Goal: Check status: Check status

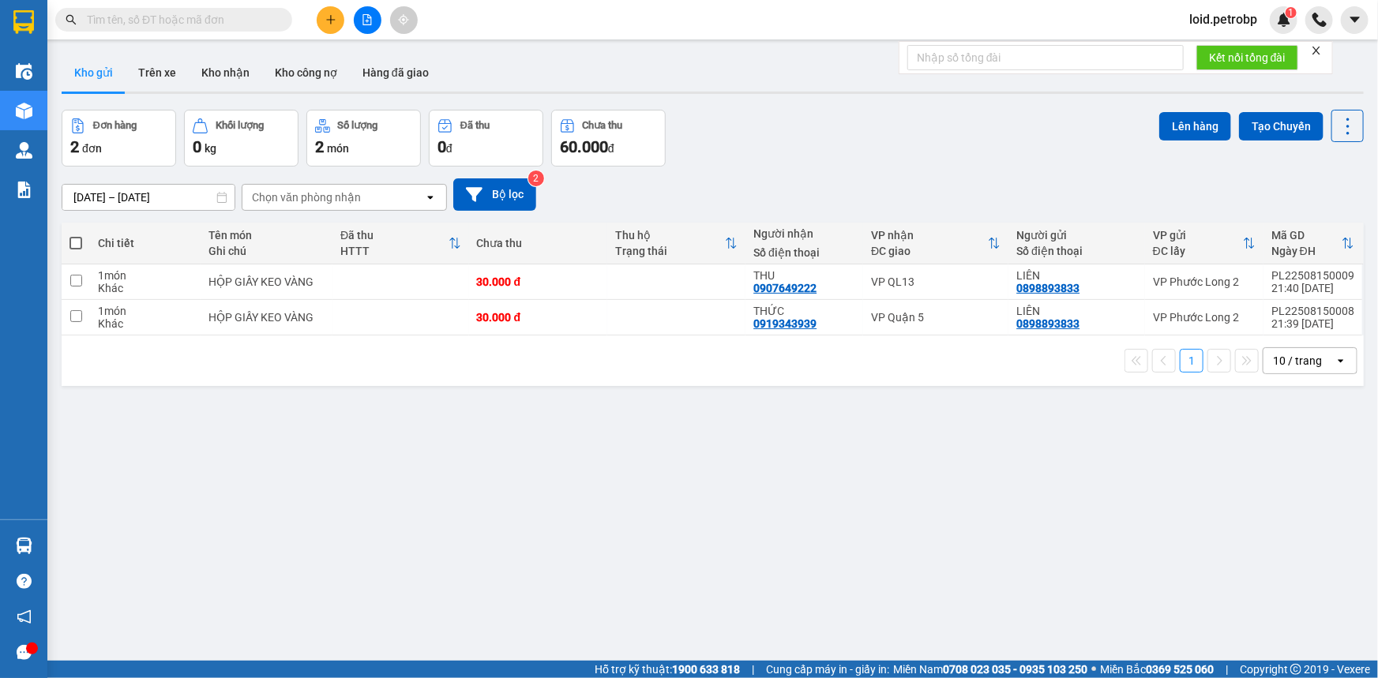
click at [27, 653] on div at bounding box center [32, 649] width 12 height 12
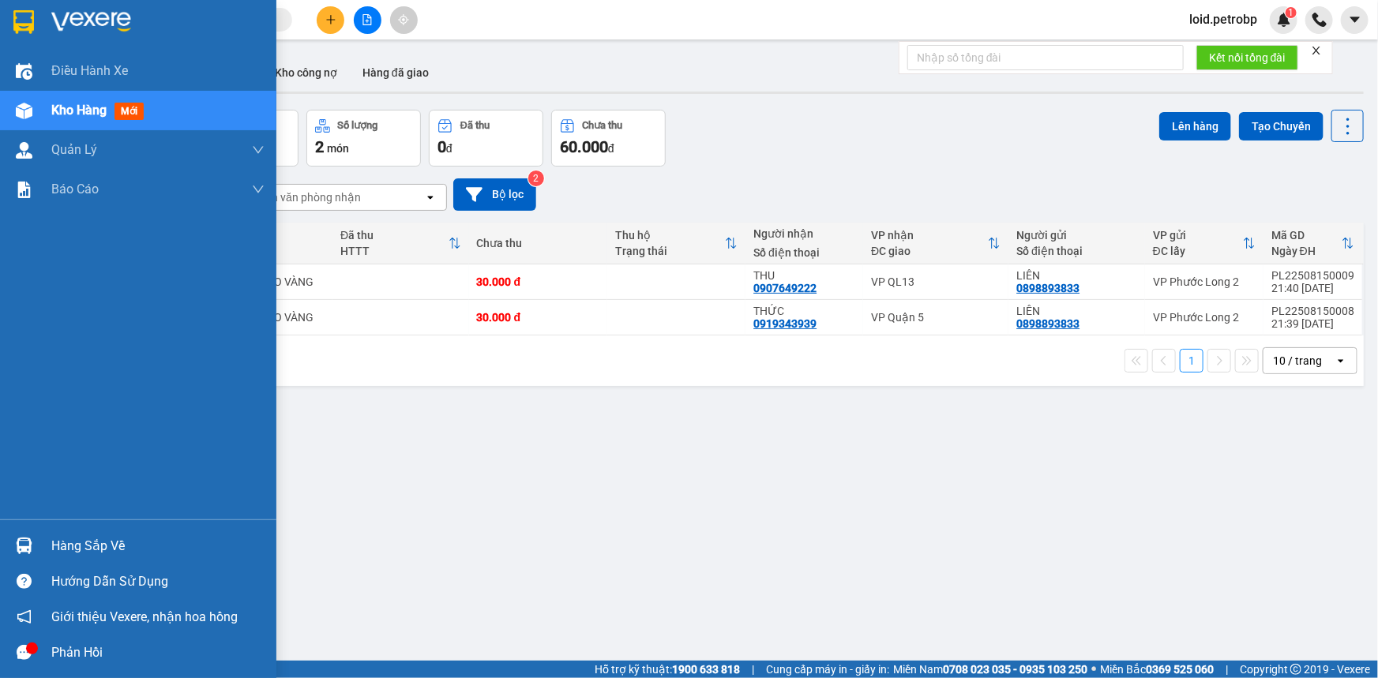
click at [23, 647] on icon "message" at bounding box center [24, 652] width 15 height 15
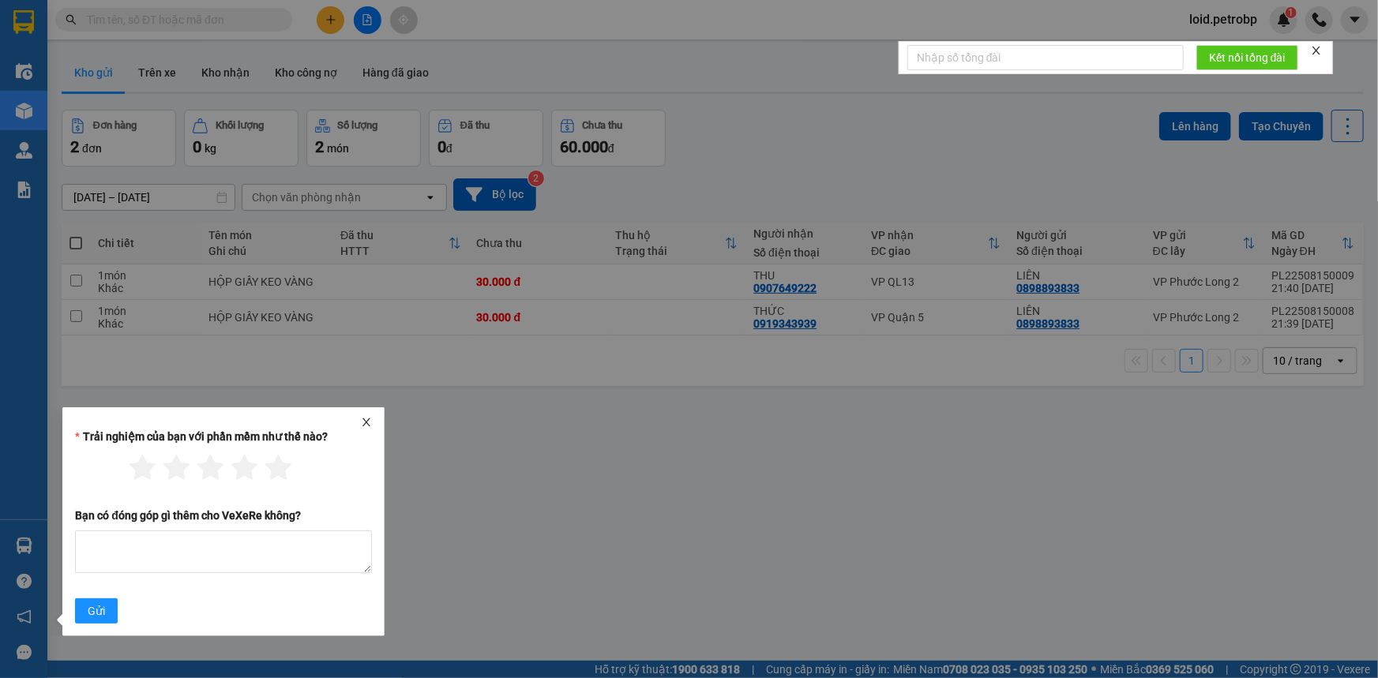
click at [371, 418] on icon "close" at bounding box center [366, 422] width 11 height 11
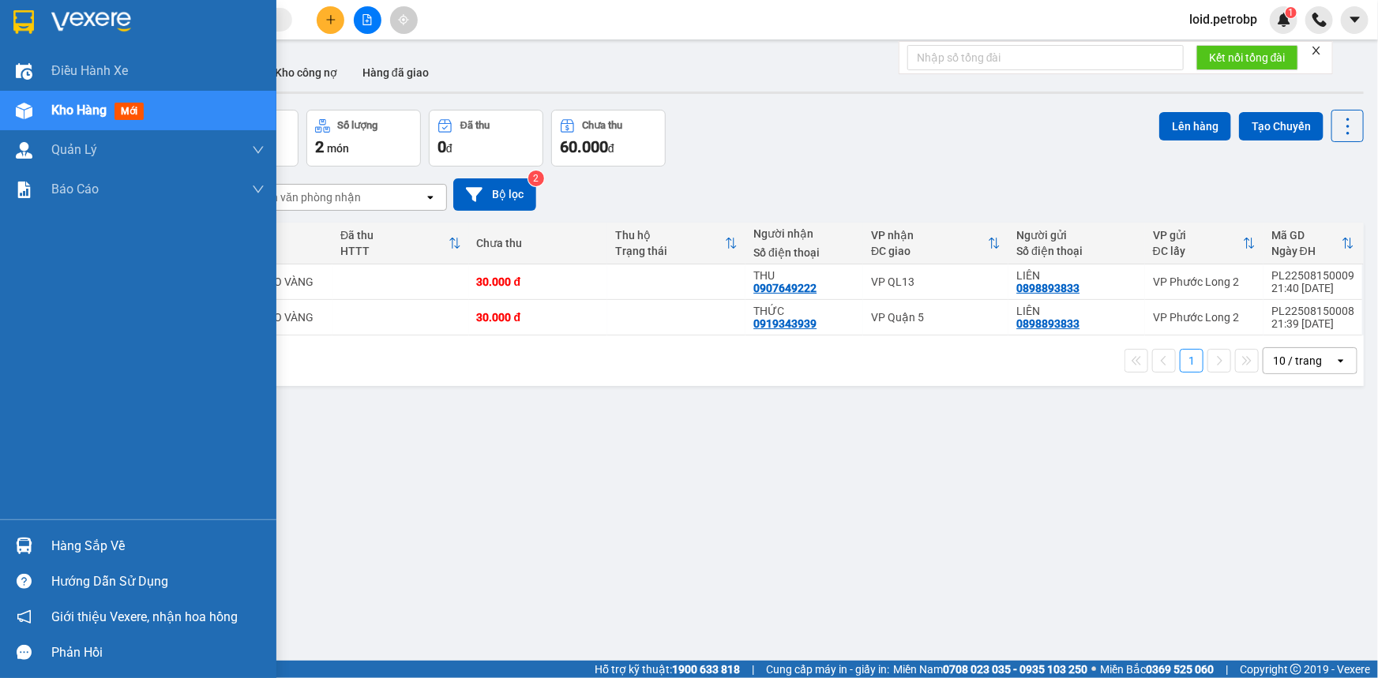
click at [76, 546] on div "Hàng sắp về" at bounding box center [157, 547] width 213 height 24
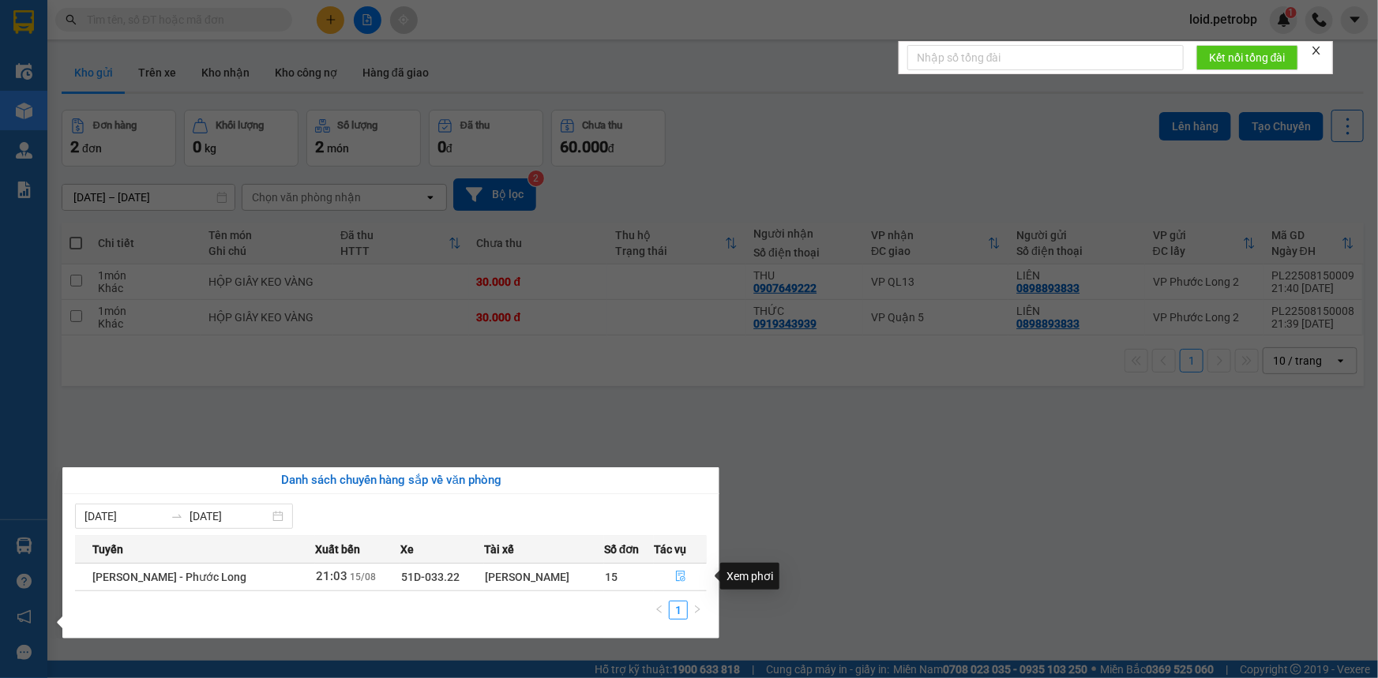
click at [685, 575] on icon "file-done" at bounding box center [680, 576] width 11 height 11
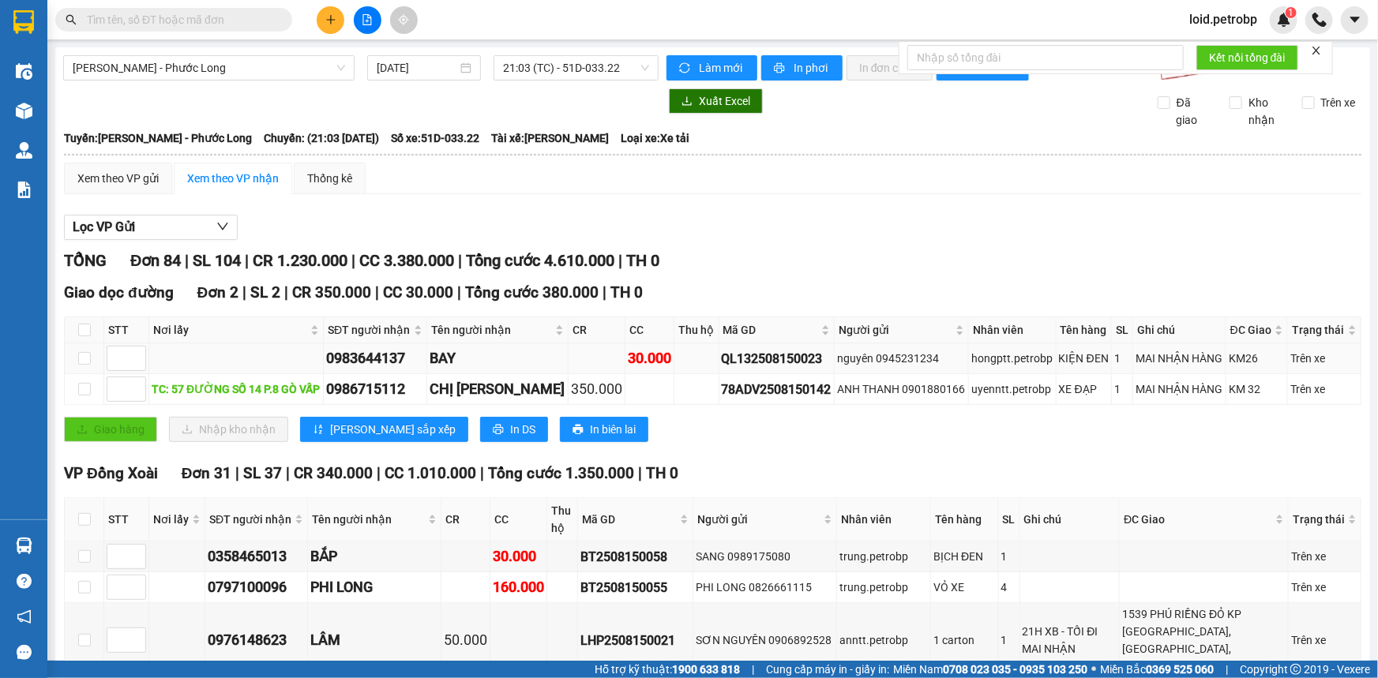
click at [378, 357] on div "0983644137" at bounding box center [375, 359] width 98 height 22
copy div "0983644137"
click at [386, 389] on div "0986715112" at bounding box center [375, 389] width 98 height 22
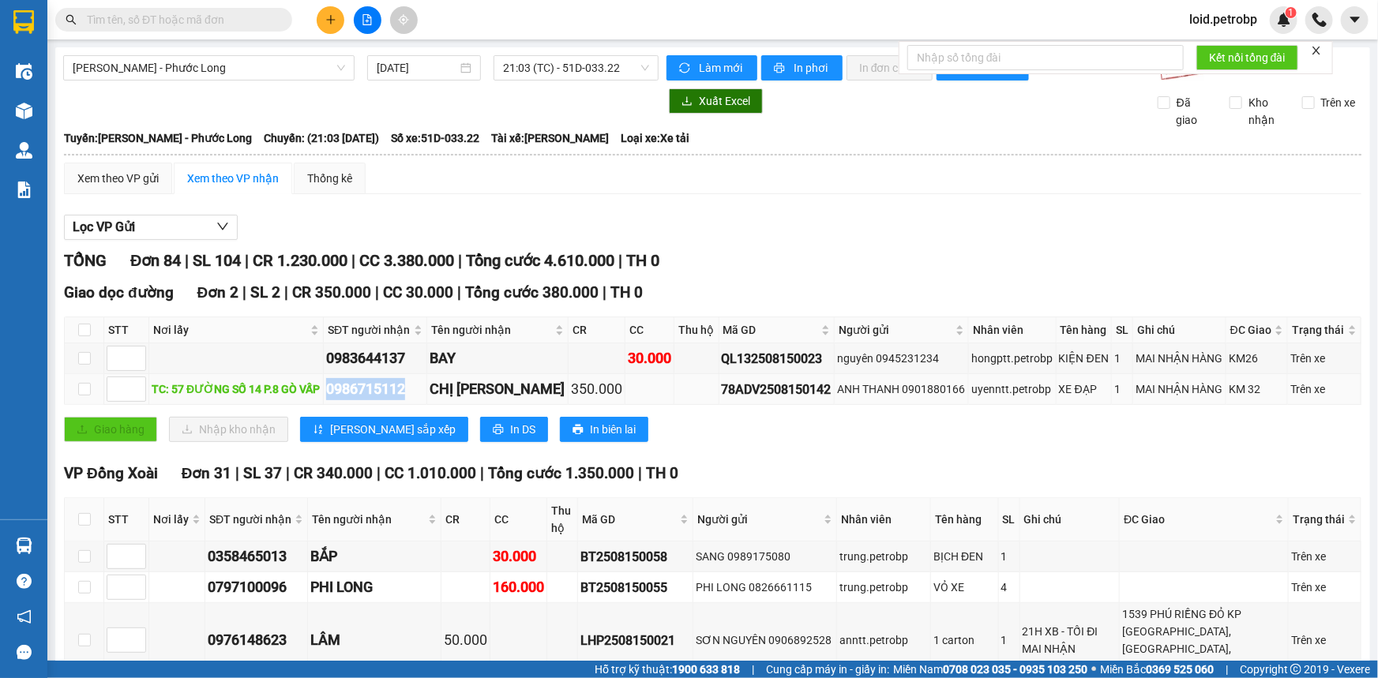
copy div "0986715112"
click at [724, 359] on div "QL132508150023" at bounding box center [777, 359] width 111 height 20
copy div "QL132508150023"
click at [722, 386] on div "78ADV2508150142" at bounding box center [777, 390] width 111 height 20
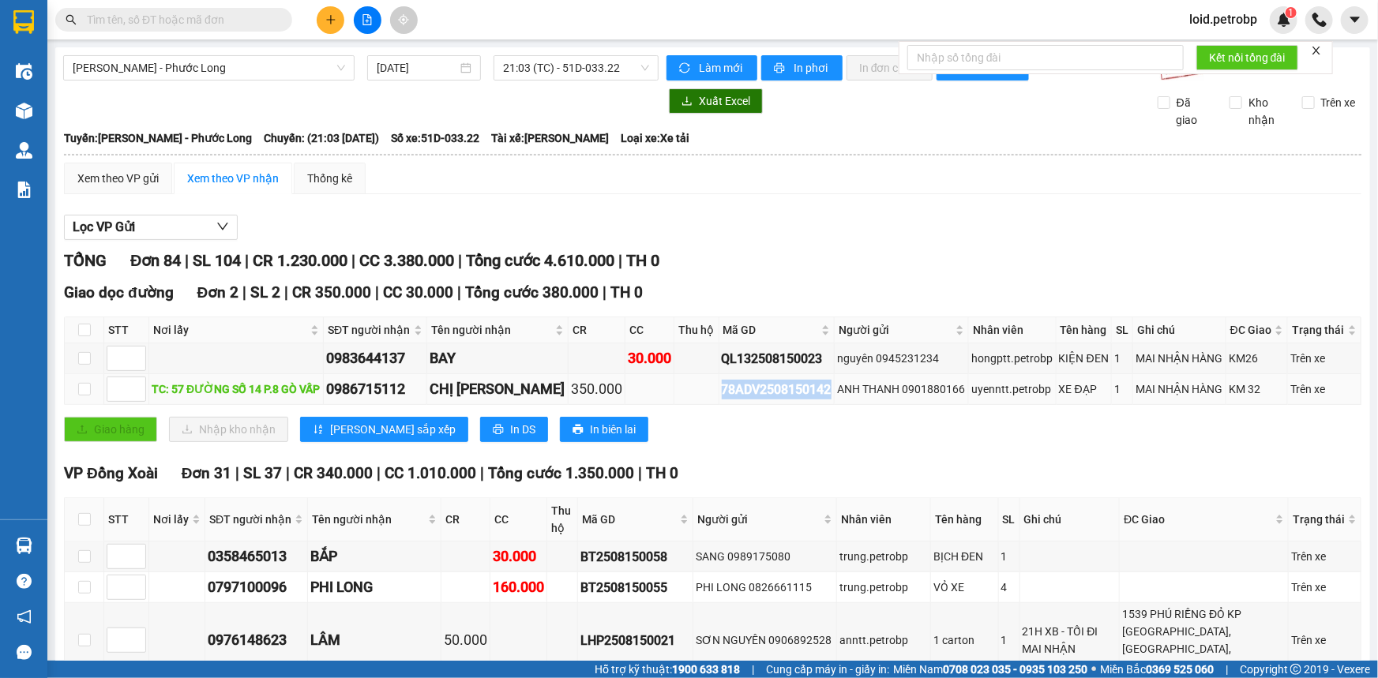
click at [722, 386] on div "78ADV2508150142" at bounding box center [777, 390] width 111 height 20
copy div "78ADV2508150142"
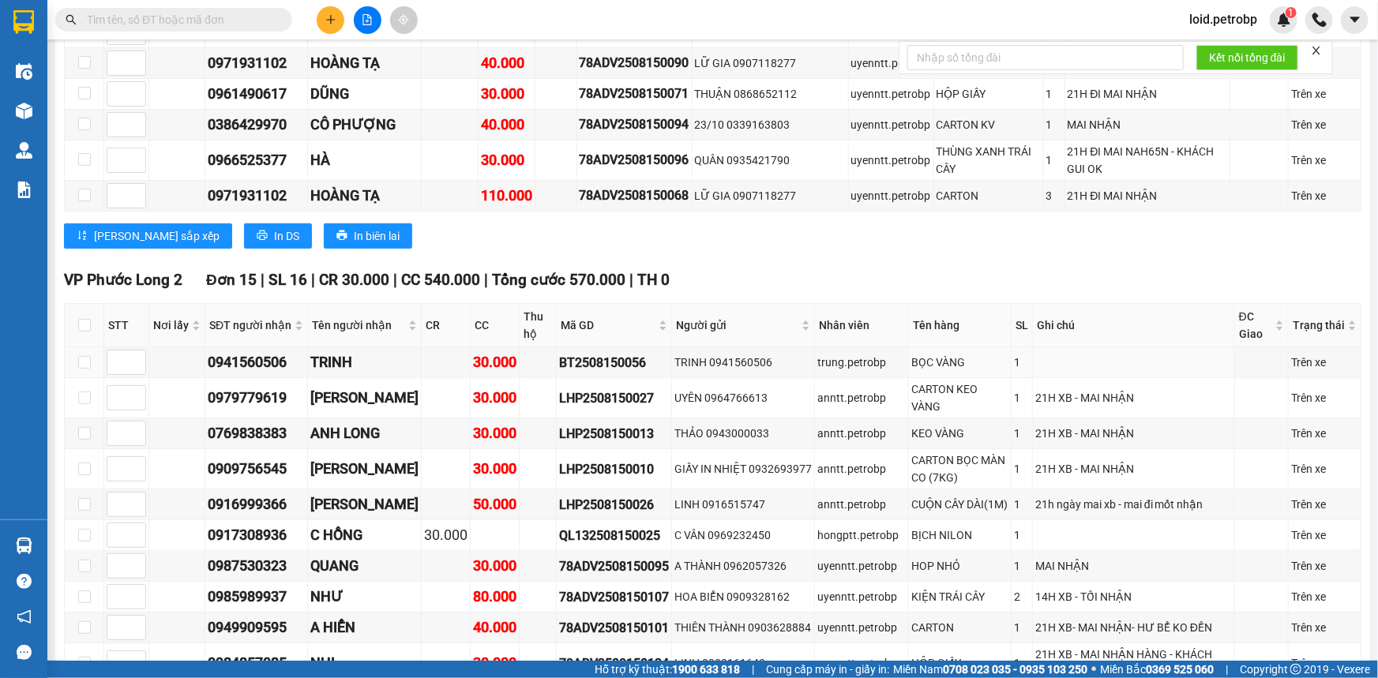
scroll to position [3374, 0]
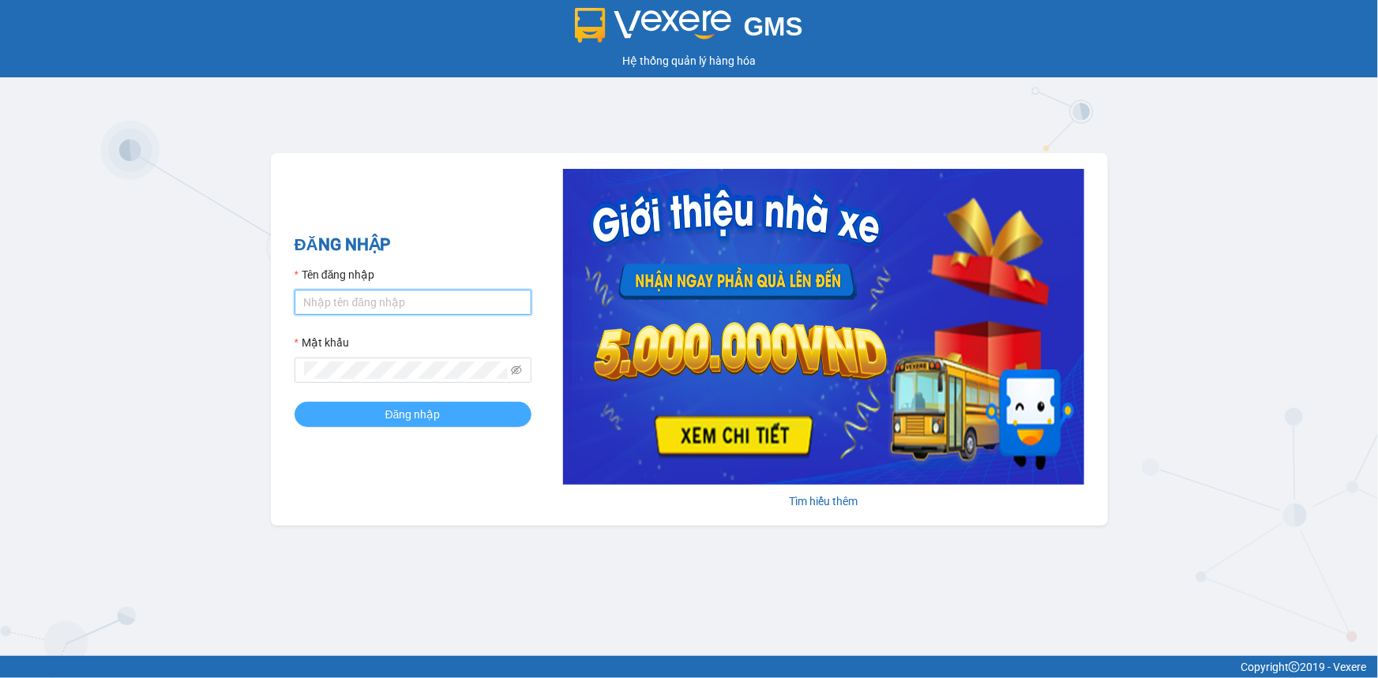
type input "loid.petrobp"
click at [391, 416] on span "Đăng nhập" at bounding box center [412, 414] width 55 height 17
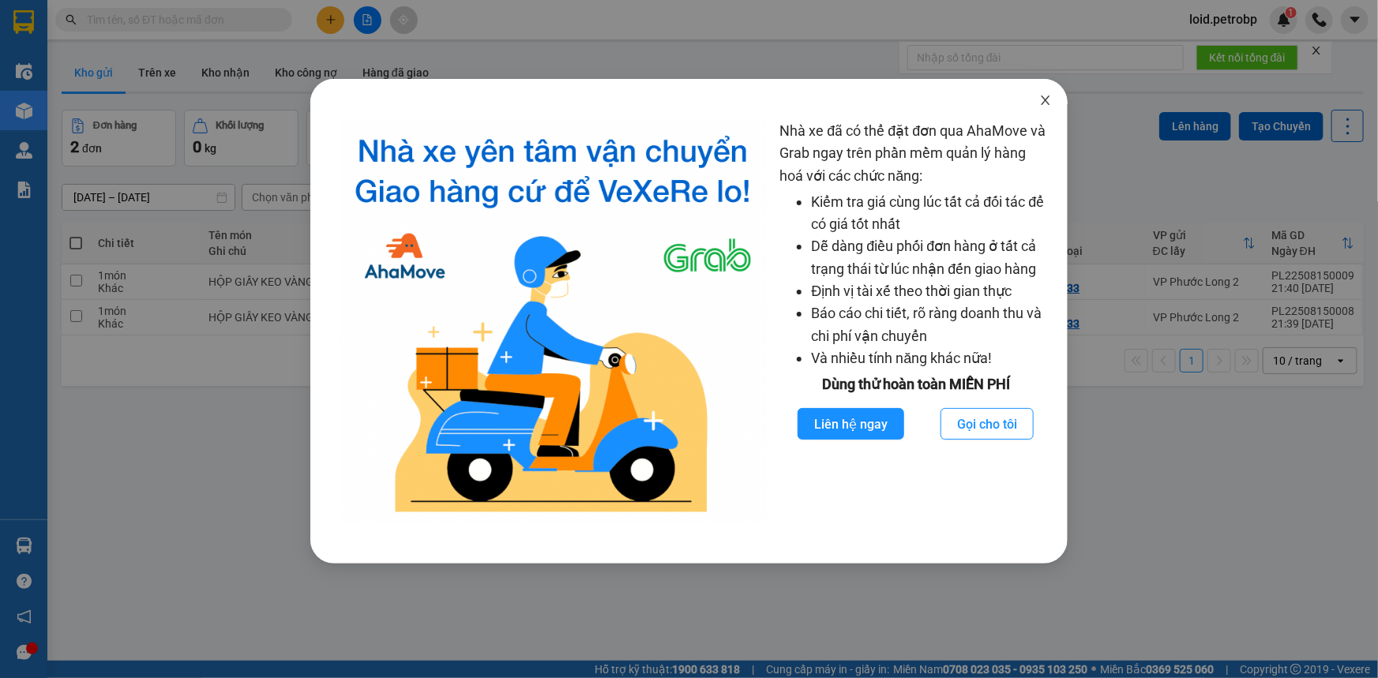
click at [1052, 102] on span "Close" at bounding box center [1046, 101] width 44 height 44
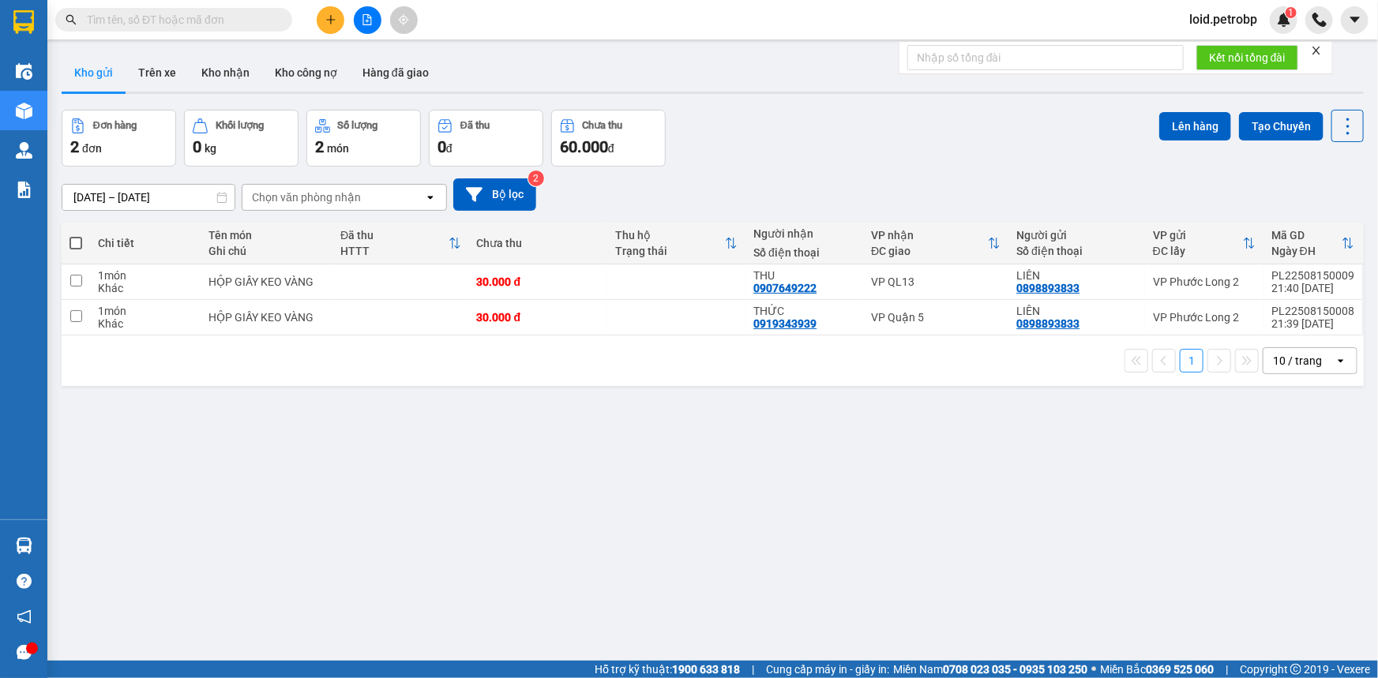
click at [212, 26] on input "text" at bounding box center [180, 19] width 186 height 17
paste input "0983644137"
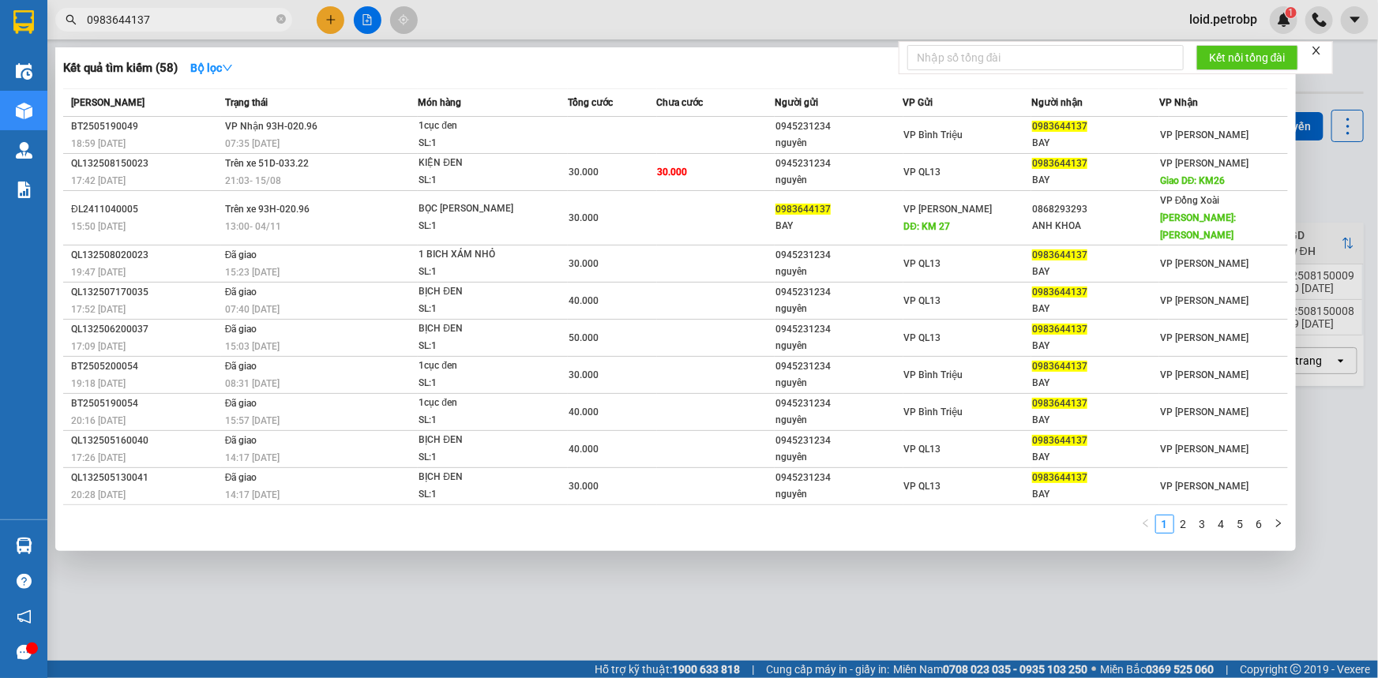
click at [213, 16] on input "0983644137" at bounding box center [180, 19] width 186 height 17
paste input "QL132508150023"
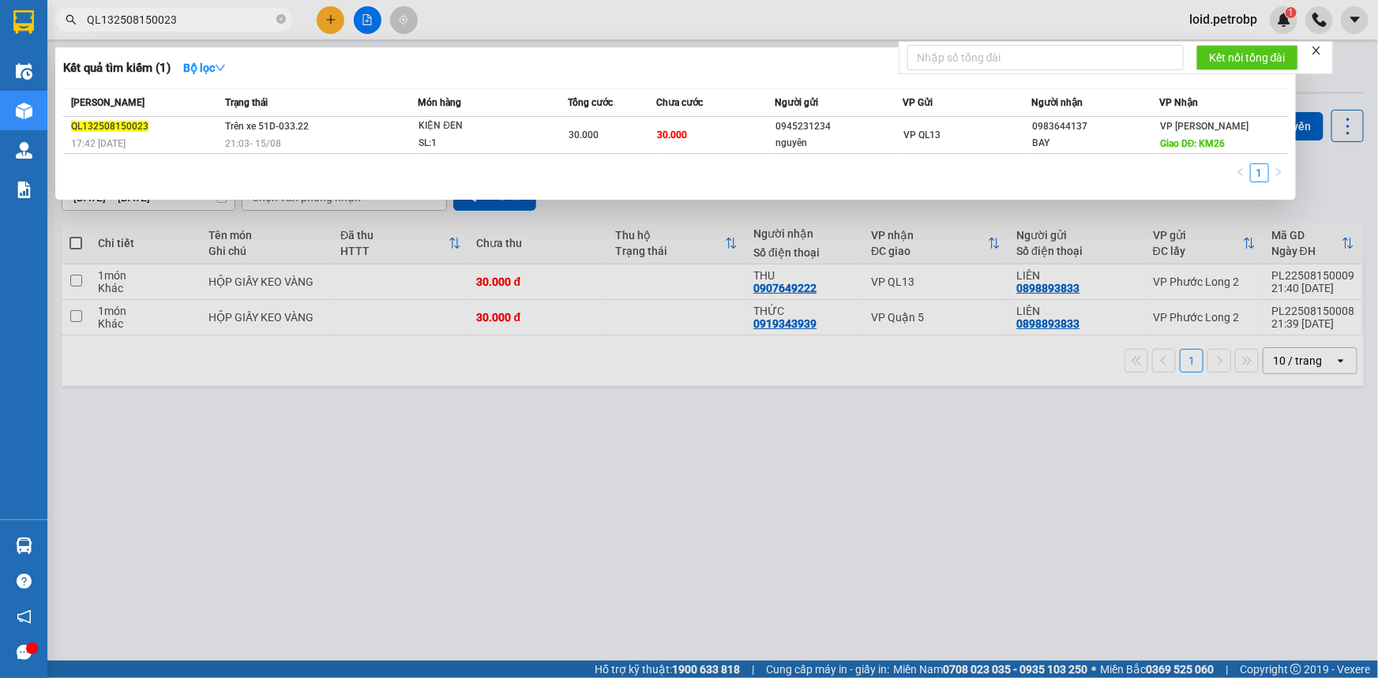
click at [178, 11] on input "QL132508150023" at bounding box center [180, 19] width 186 height 17
paste input "78ADV2508150142"
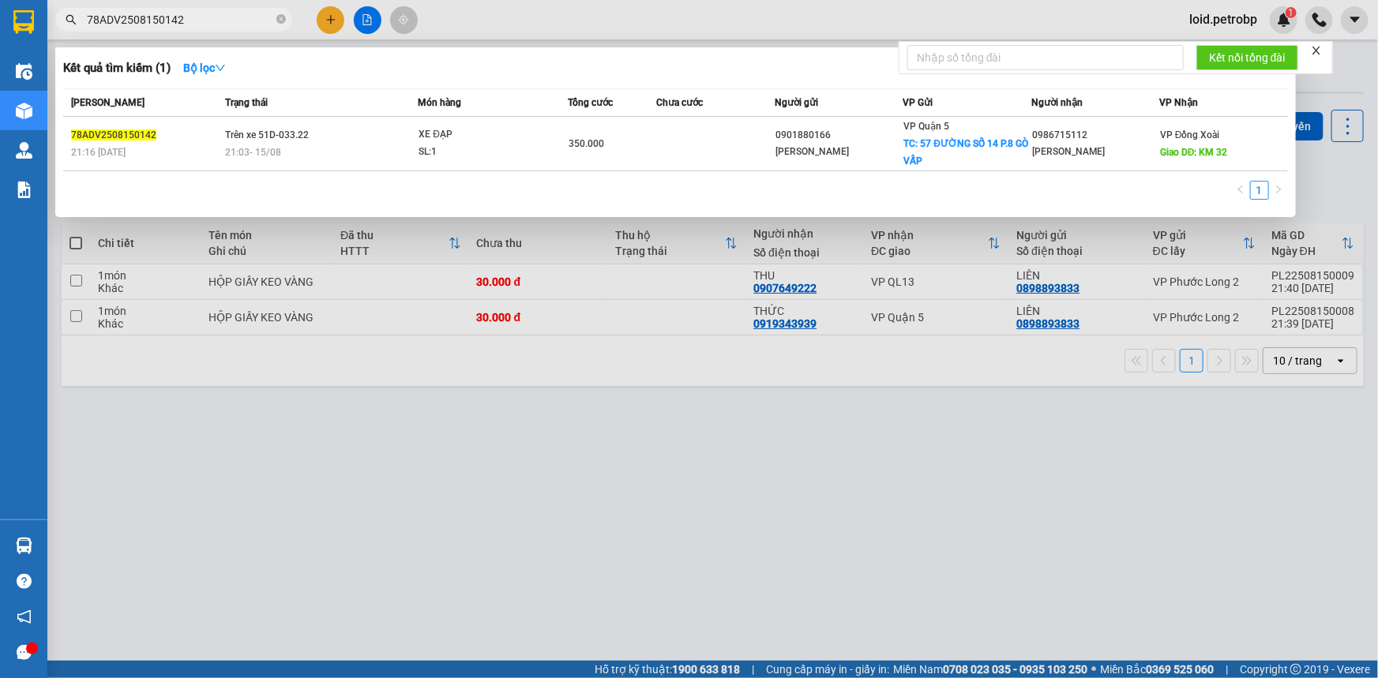
type input "78ADV2508150142"
